Goal: Task Accomplishment & Management: Complete application form

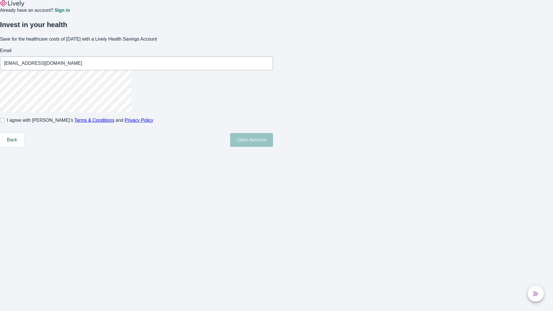
click at [5, 123] on input "I agree with Lively’s Terms & Conditions and Privacy Policy" at bounding box center [2, 120] width 5 height 5
checkbox input "true"
click at [273, 147] on button "Open Account" at bounding box center [251, 140] width 43 height 14
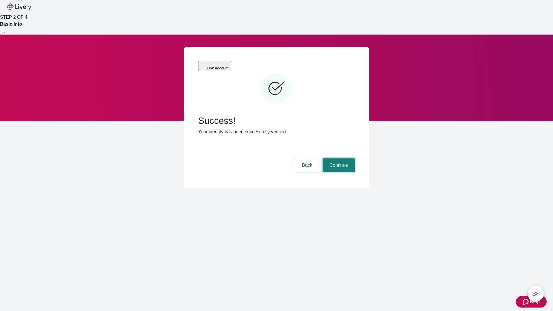
click at [338, 158] on button "Continue" at bounding box center [339, 165] width 32 height 14
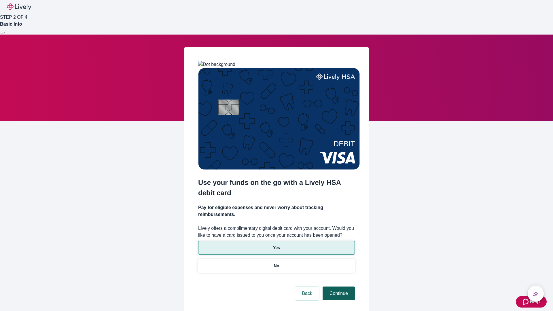
click at [276, 245] on p "Yes" at bounding box center [276, 248] width 7 height 6
click at [338, 287] on button "Continue" at bounding box center [339, 294] width 32 height 14
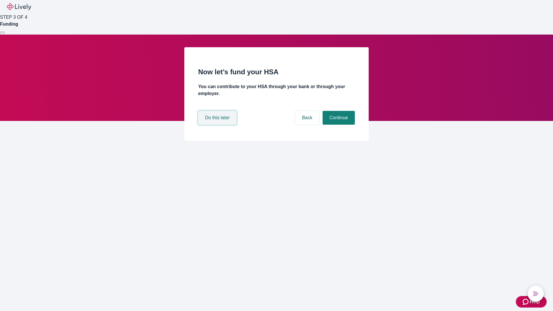
click at [218, 125] on button "Do this later" at bounding box center [217, 118] width 38 height 14
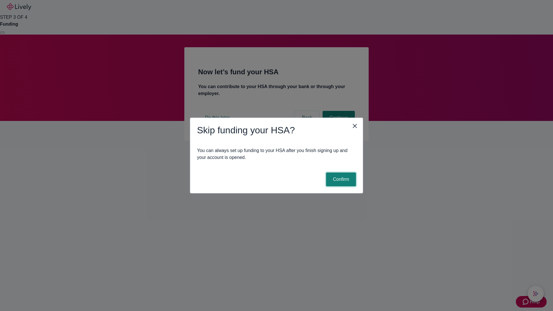
click at [340, 180] on button "Confirm" at bounding box center [341, 180] width 30 height 14
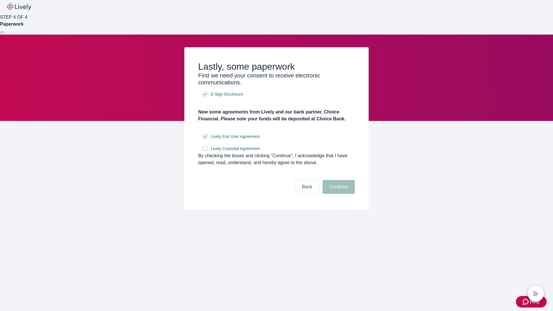
click at [205, 151] on input "Lively Custodial Agreement" at bounding box center [205, 148] width 5 height 5
checkbox input "true"
click at [338, 194] on button "Continue" at bounding box center [339, 187] width 32 height 14
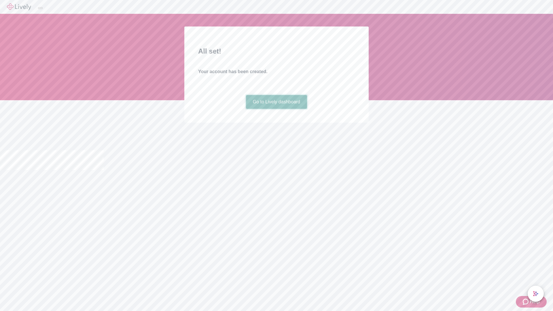
click at [276, 109] on link "Go to Lively dashboard" at bounding box center [276, 102] width 61 height 14
